Goal: Transaction & Acquisition: Purchase product/service

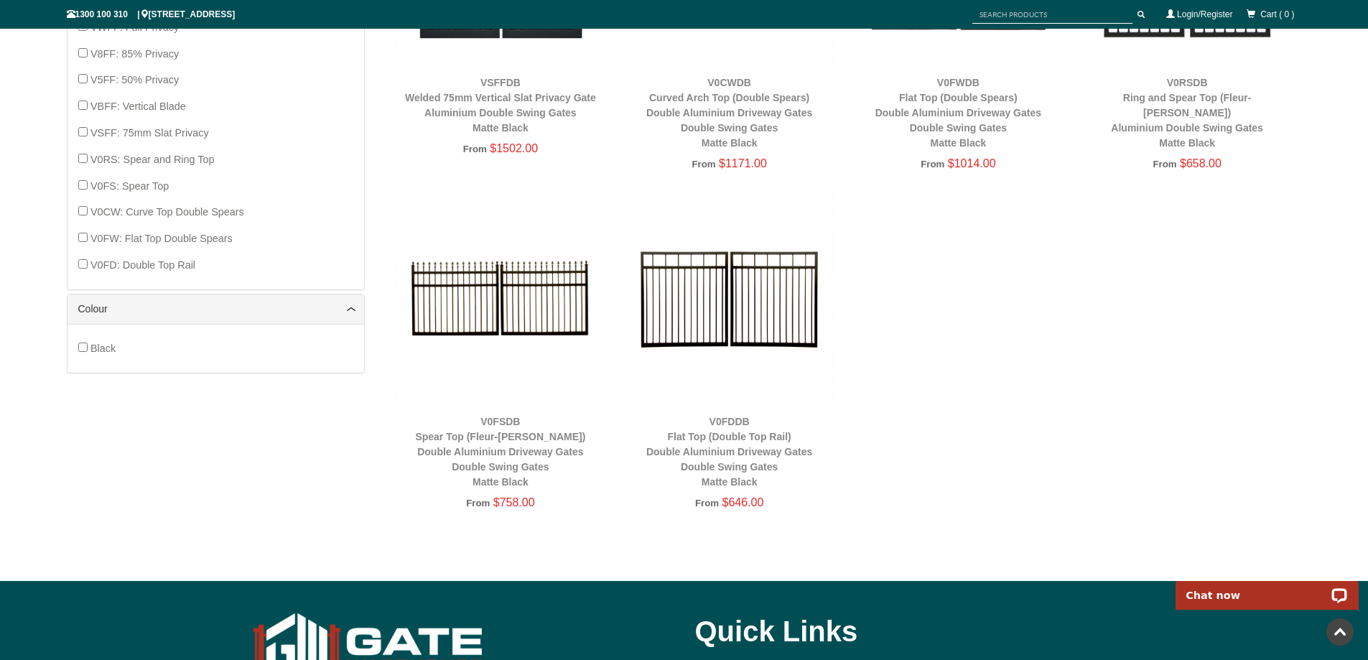
scroll to position [754, 0]
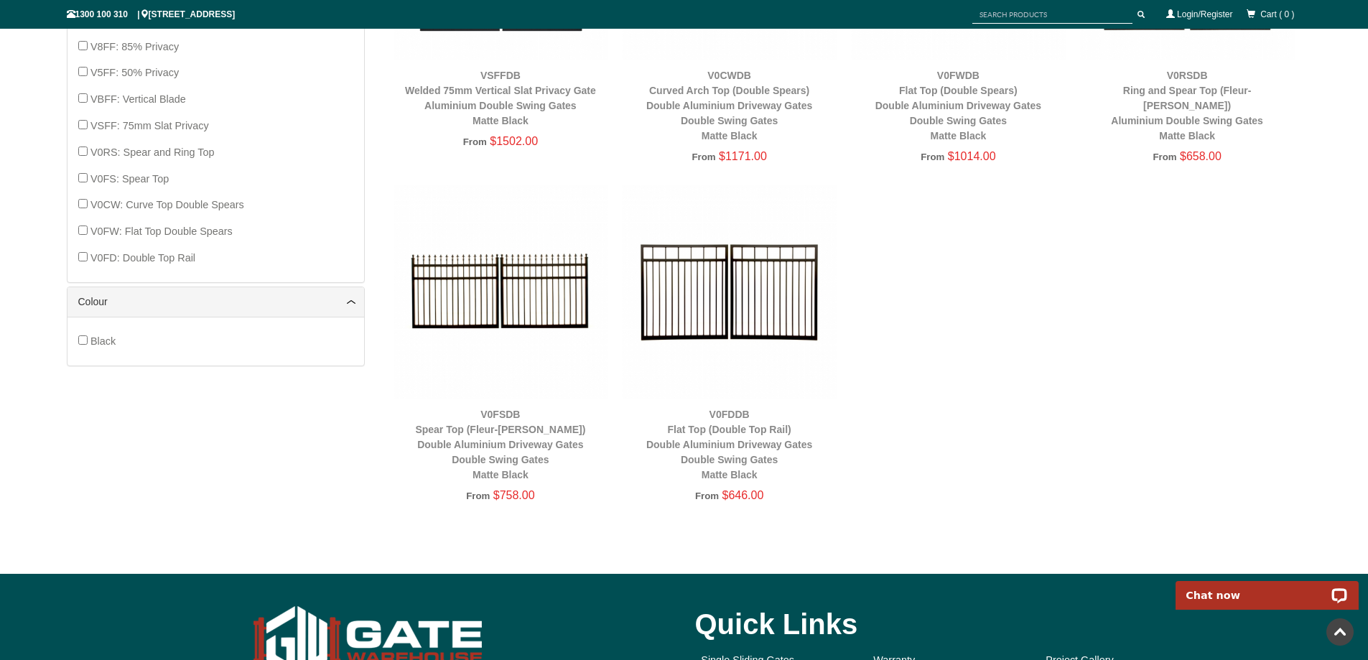
click at [505, 438] on div "V0FSDB Spear Top (Fleur-de-lis) Double Aluminium Driveway Gates Double Swing Ga…" at bounding box center [500, 444] width 215 height 75
click at [487, 287] on img at bounding box center [500, 292] width 215 height 215
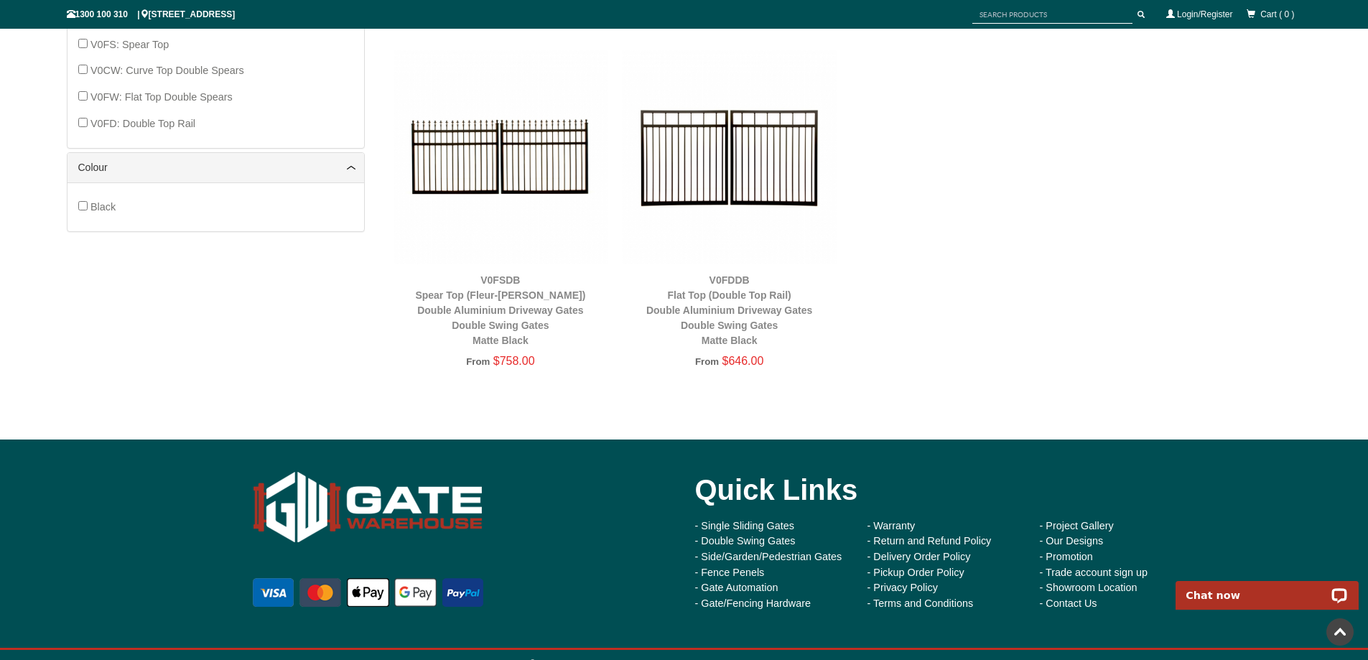
scroll to position [905, 0]
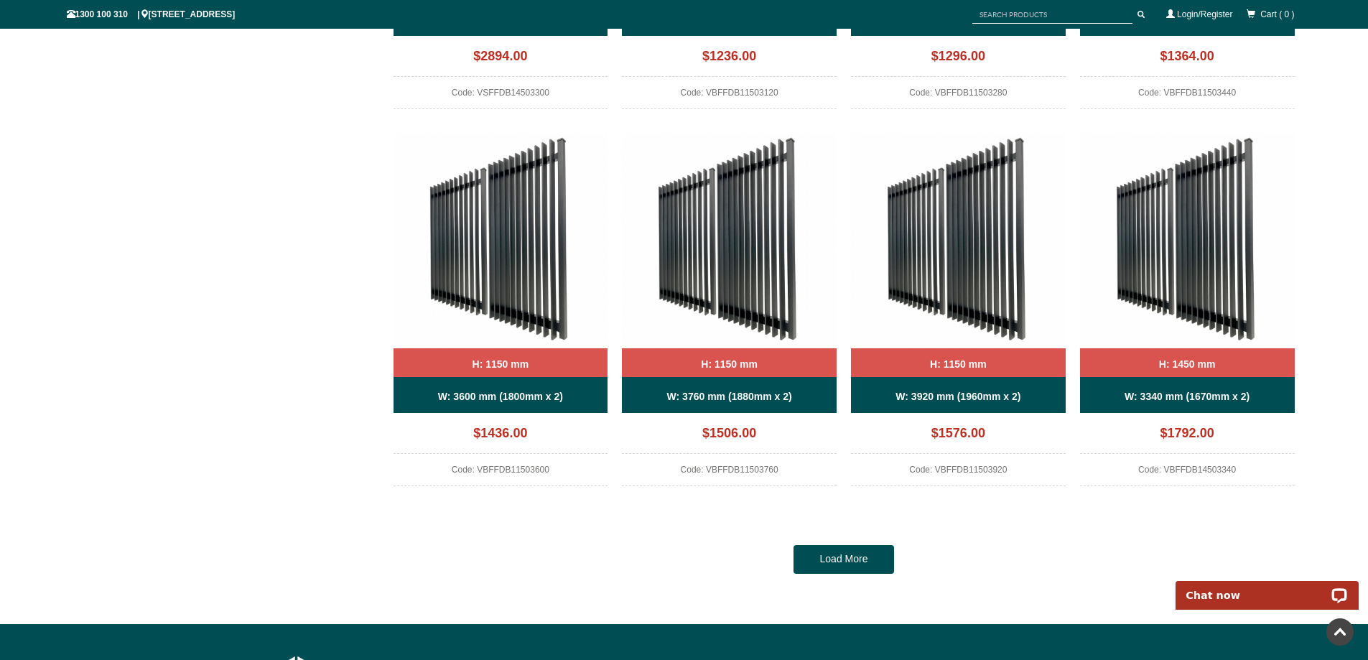
scroll to position [1458, 0]
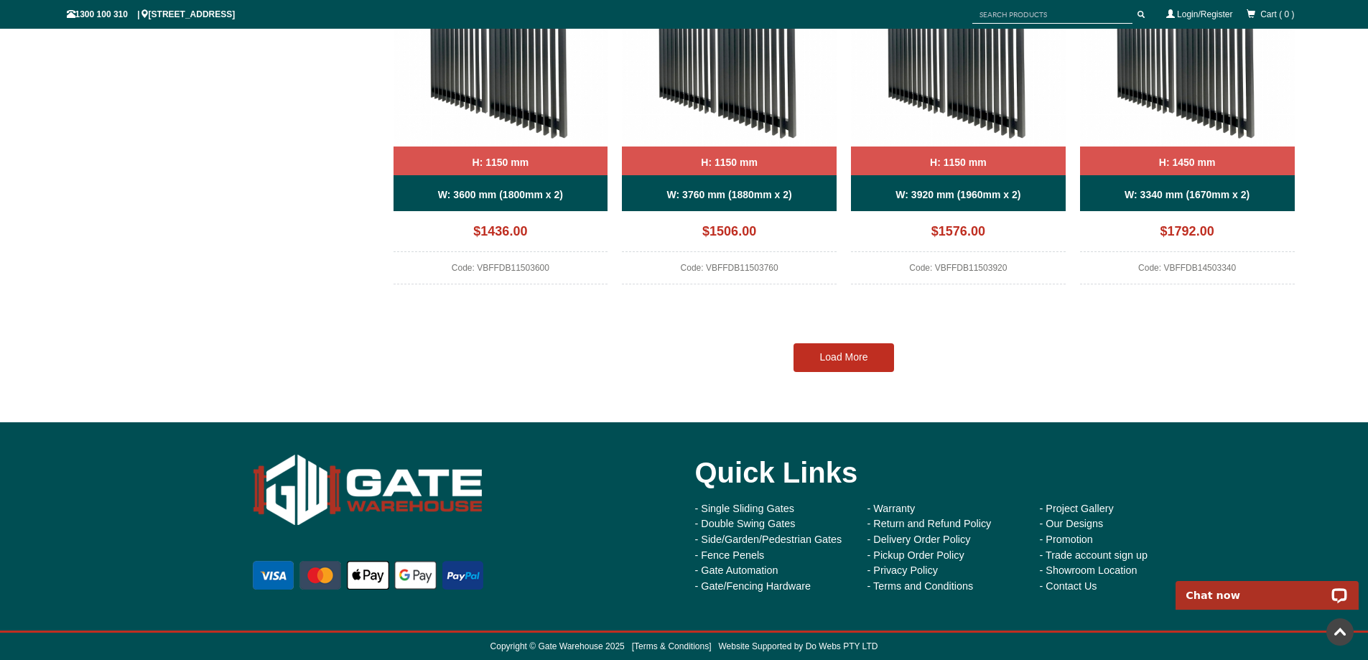
click at [851, 361] on link "Load More" at bounding box center [843, 357] width 101 height 29
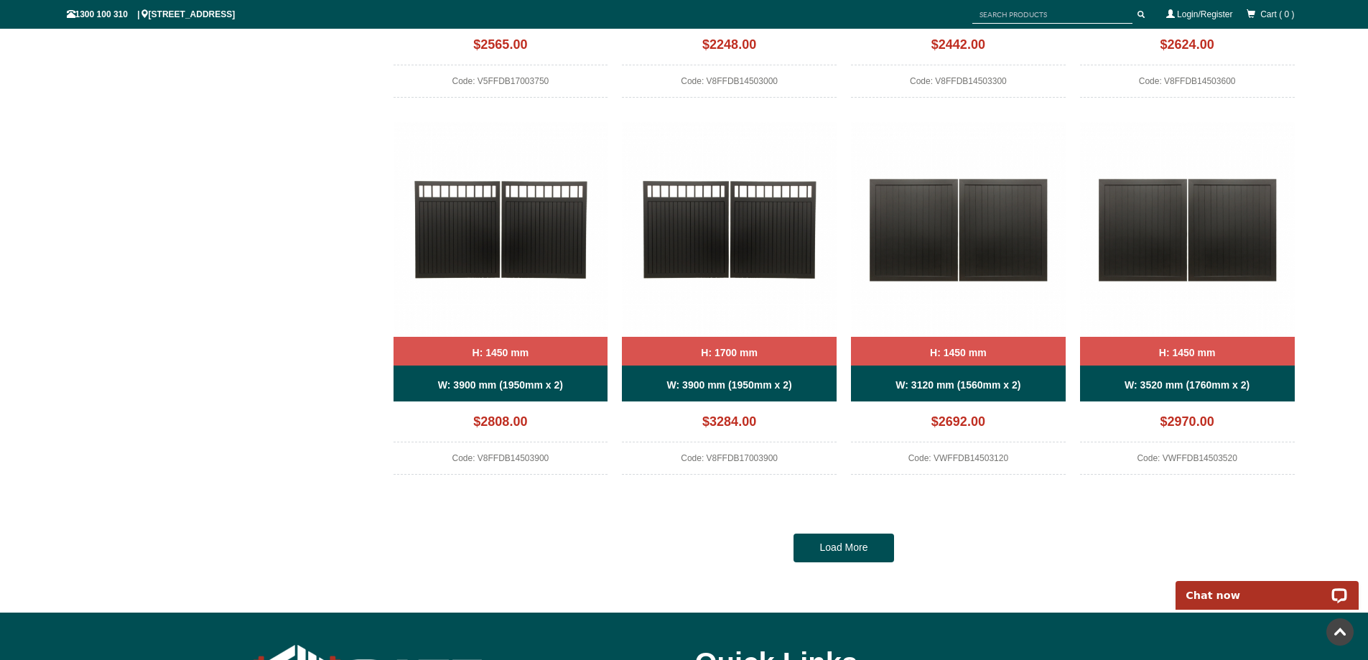
scroll to position [2894, 0]
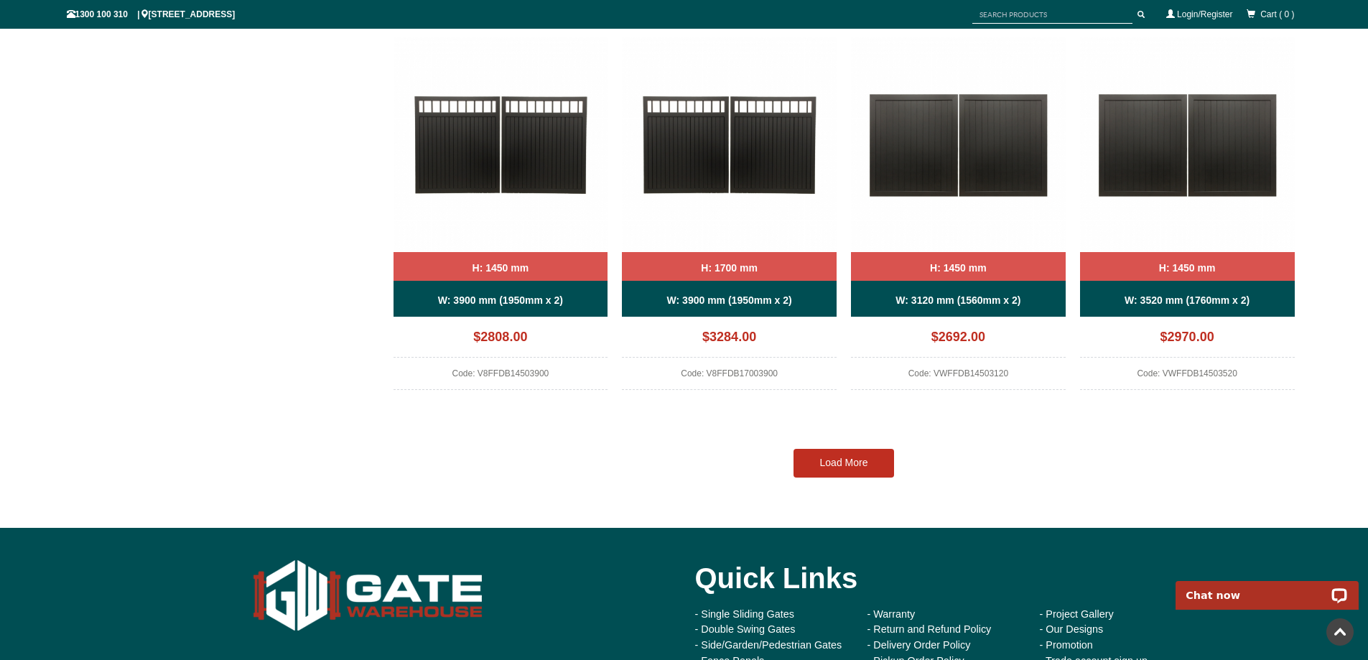
click at [871, 462] on link "Load More" at bounding box center [843, 463] width 101 height 29
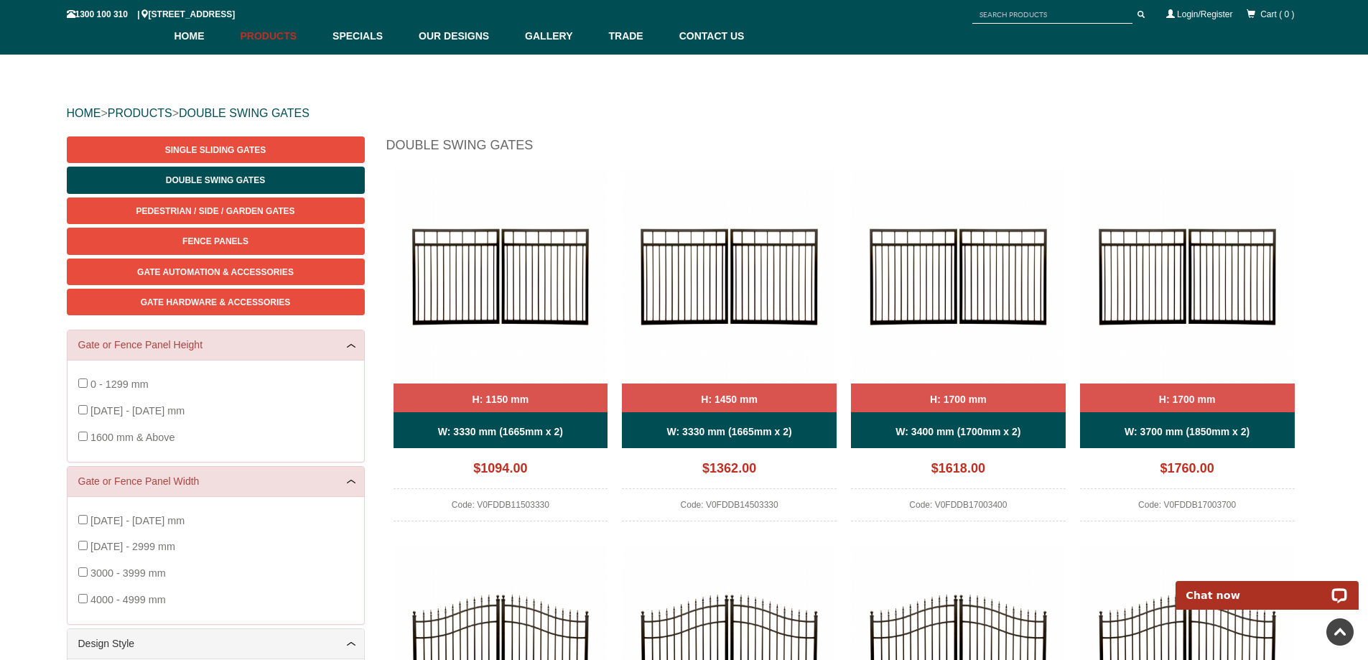
scroll to position [0, 0]
